Goal: Task Accomplishment & Management: Complete application form

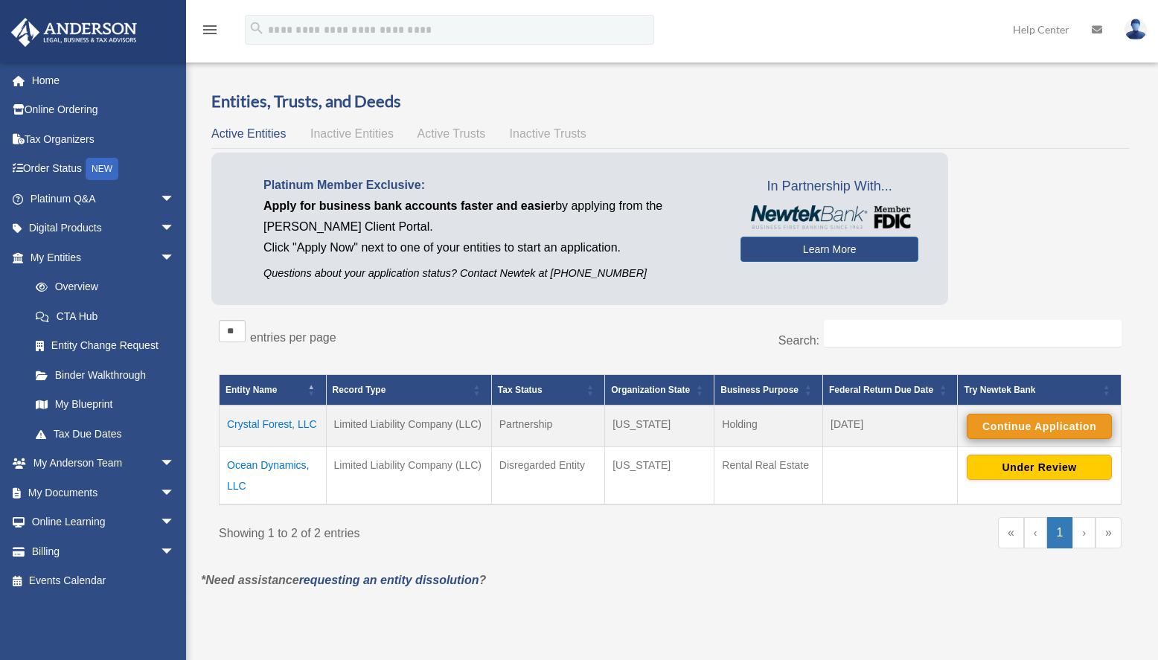
click at [1037, 420] on button "Continue Application" at bounding box center [1039, 426] width 145 height 25
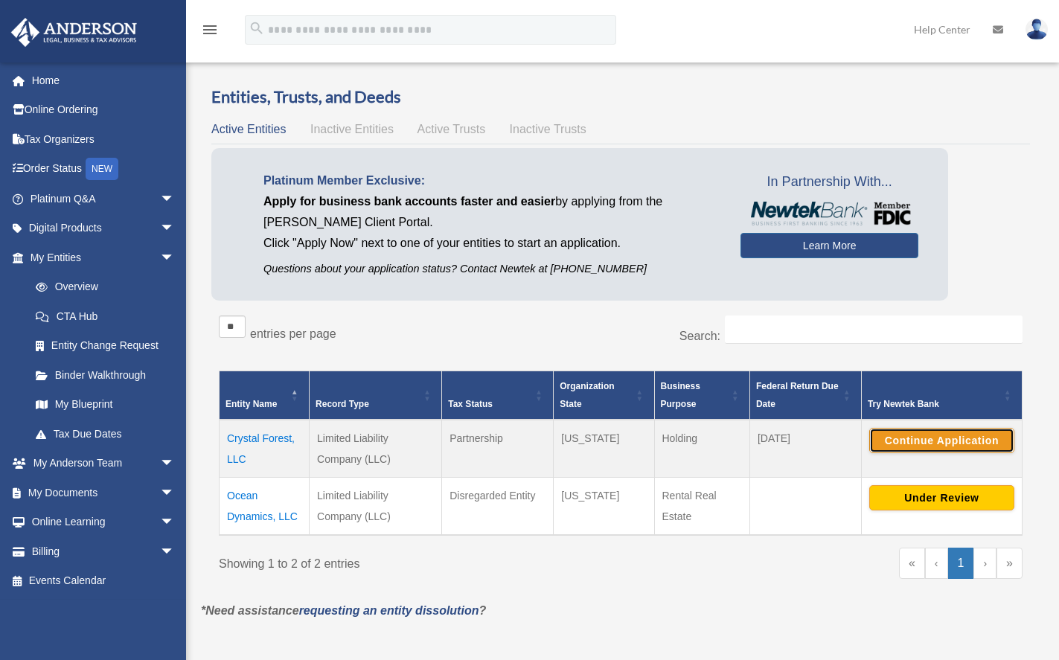
click at [925, 440] on button "Continue Application" at bounding box center [941, 440] width 145 height 25
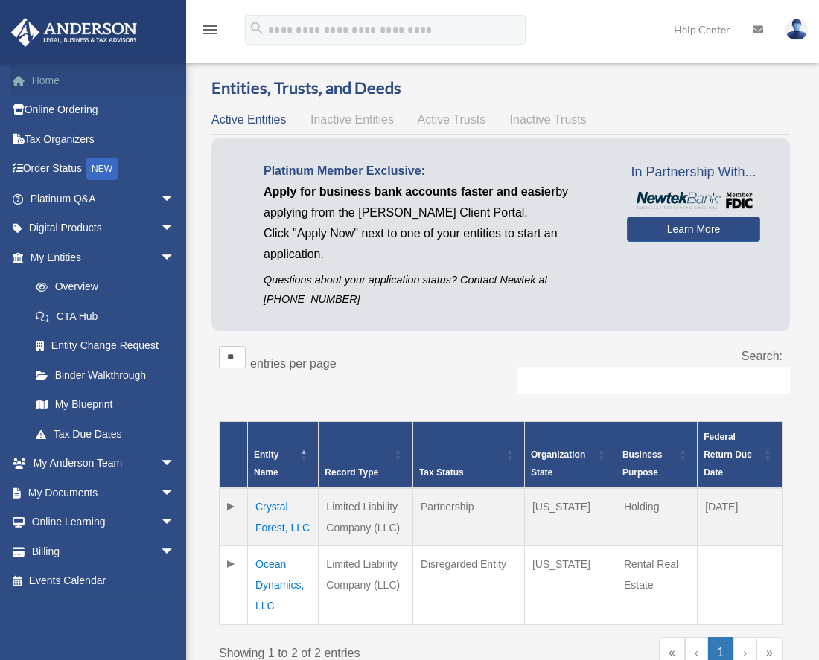
click at [70, 85] on link "Home" at bounding box center [103, 80] width 187 height 30
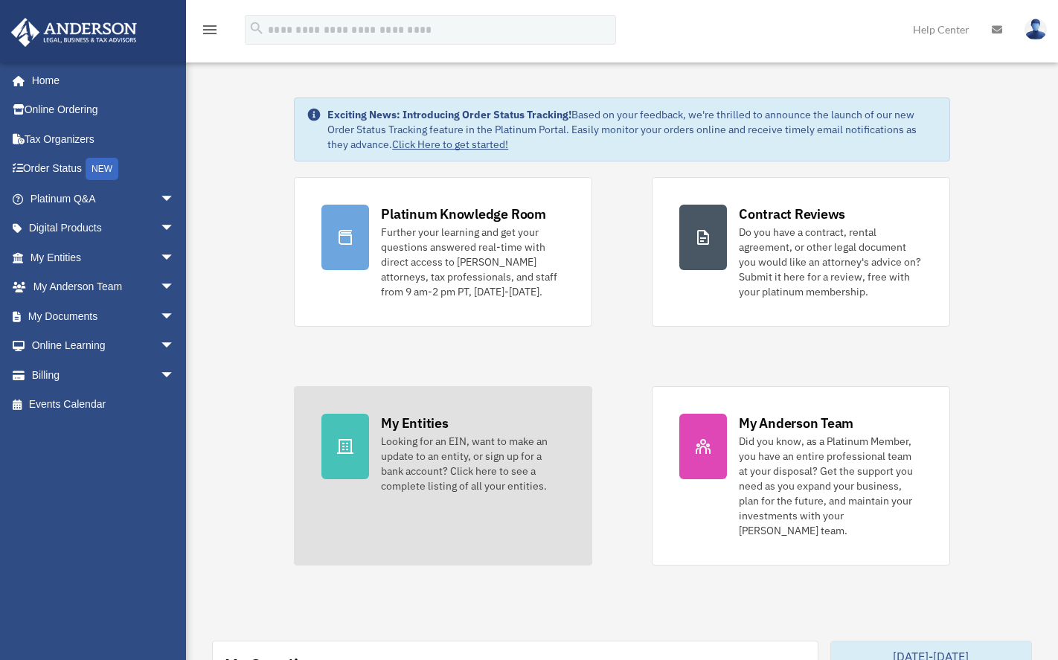
click at [412, 458] on div "Looking for an EIN, want to make an update to an entity, or sign up for a bank …" at bounding box center [473, 464] width 184 height 60
click at [434, 439] on div "Looking for an EIN, want to make an update to an entity, or sign up for a bank …" at bounding box center [473, 464] width 184 height 60
